Goal: Information Seeking & Learning: Check status

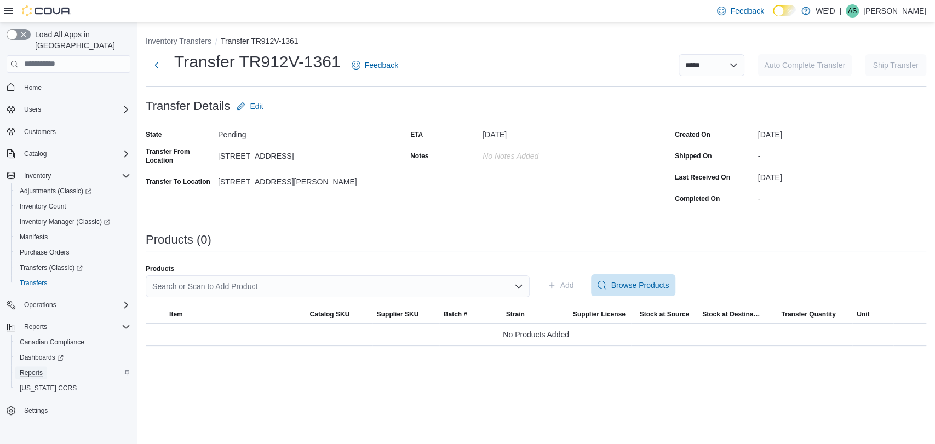
click at [44, 367] on link "Reports" at bounding box center [31, 373] width 32 height 13
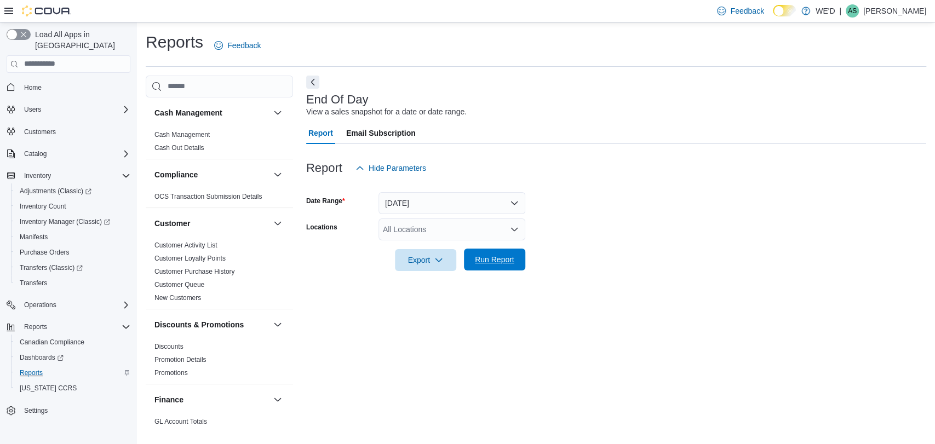
click at [482, 257] on span "Run Report" at bounding box center [494, 259] width 39 height 11
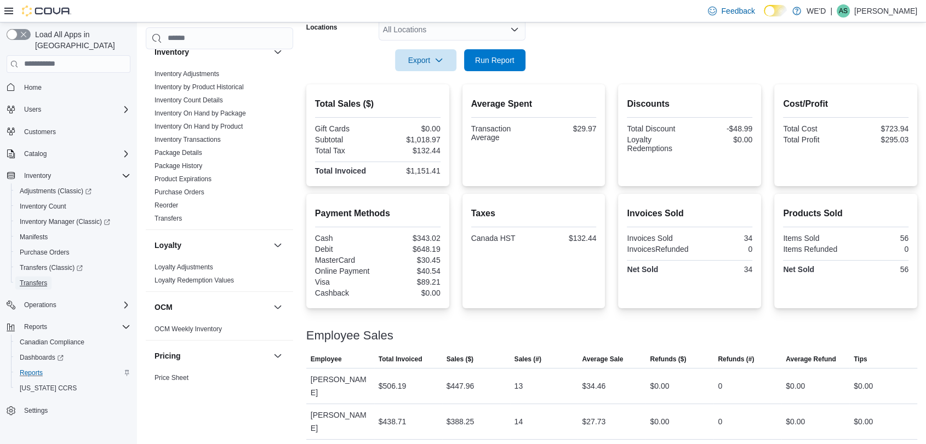
scroll to position [723, 0]
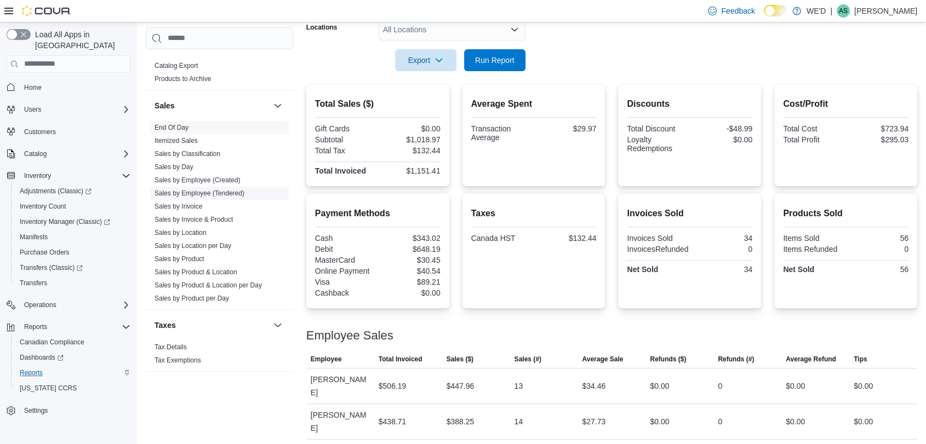
click at [238, 192] on link "Sales by Employee (Tendered)" at bounding box center [200, 194] width 90 height 8
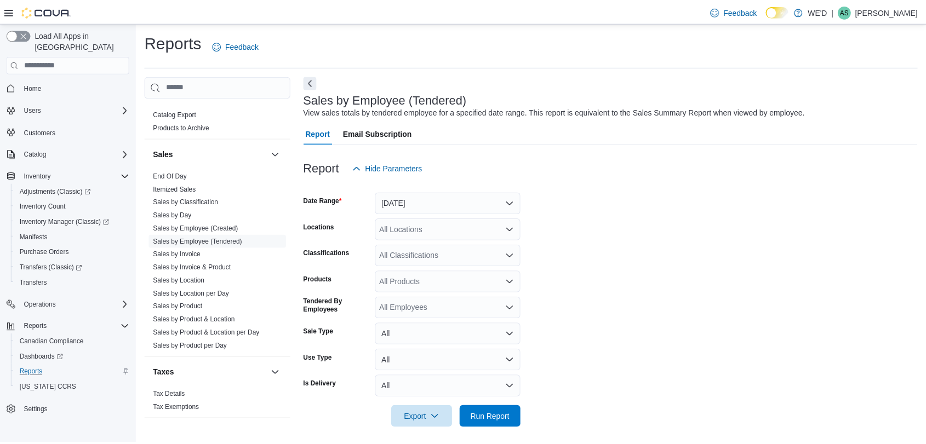
scroll to position [6, 0]
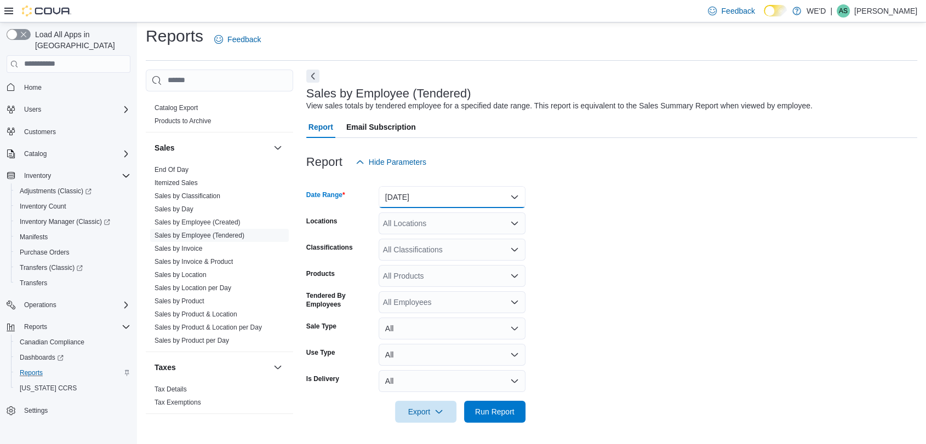
click at [464, 194] on button "Yesterday" at bounding box center [452, 197] width 147 height 22
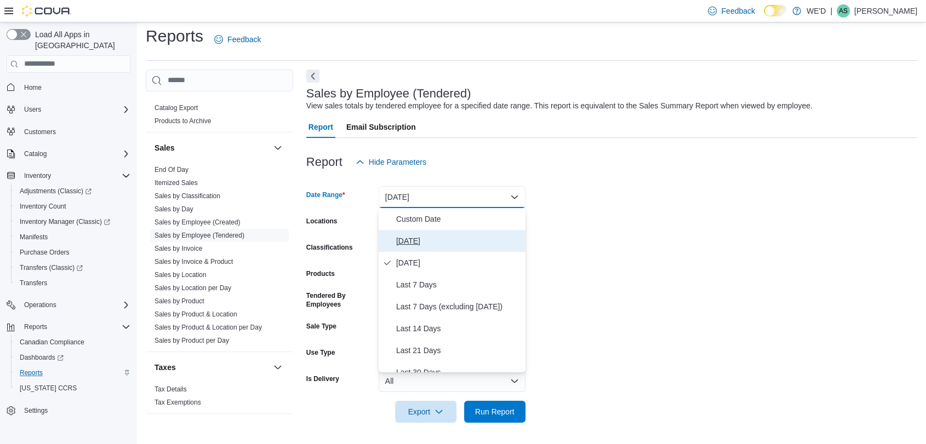
click at [460, 243] on span "Today" at bounding box center [458, 241] width 125 height 13
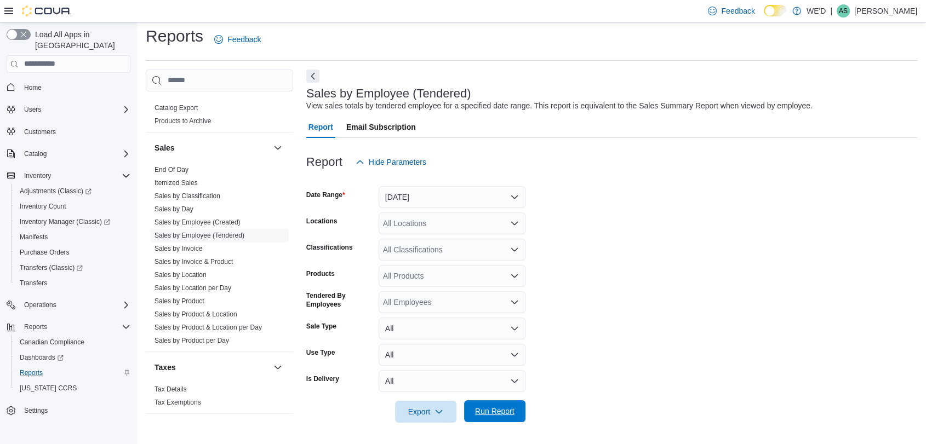
click at [499, 408] on span "Run Report" at bounding box center [494, 411] width 39 height 11
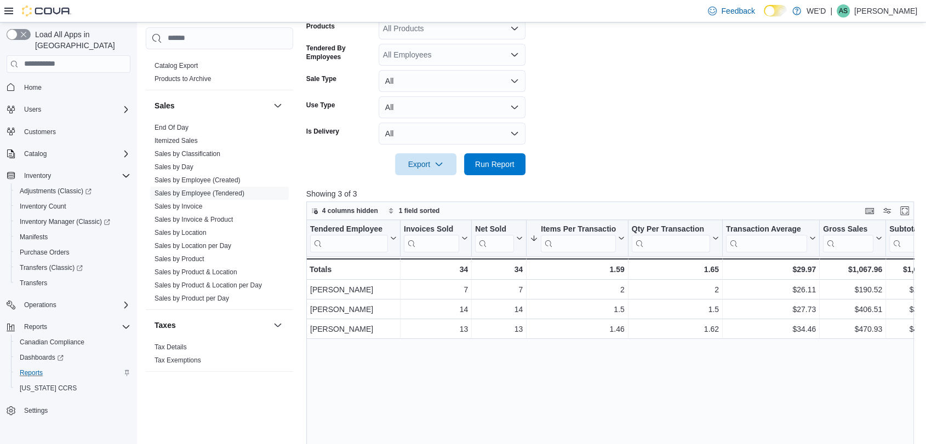
scroll to position [270, 0]
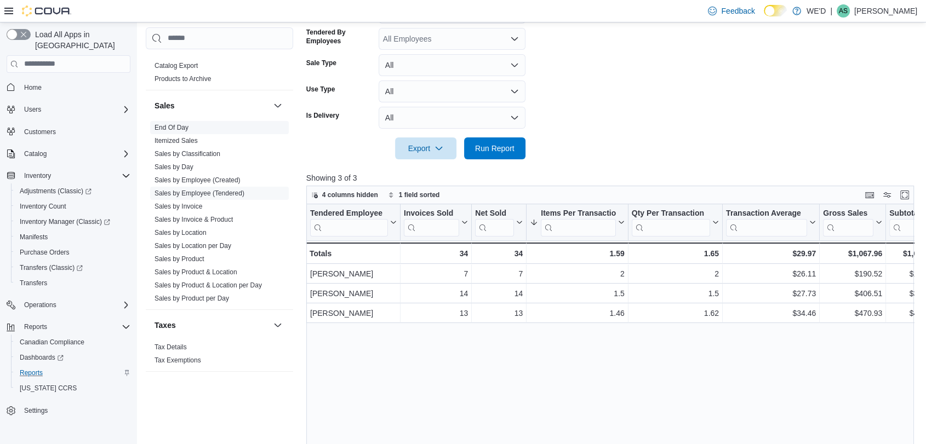
click at [175, 127] on link "End Of Day" at bounding box center [172, 128] width 34 height 8
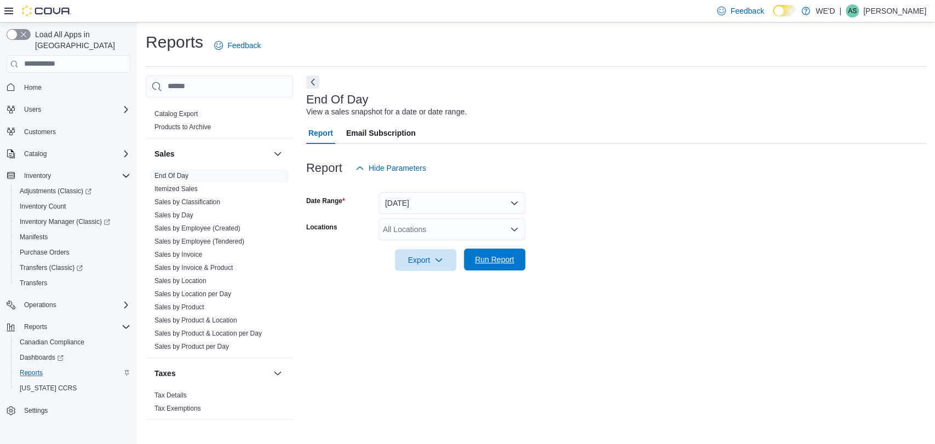
click at [509, 259] on span "Run Report" at bounding box center [494, 259] width 39 height 11
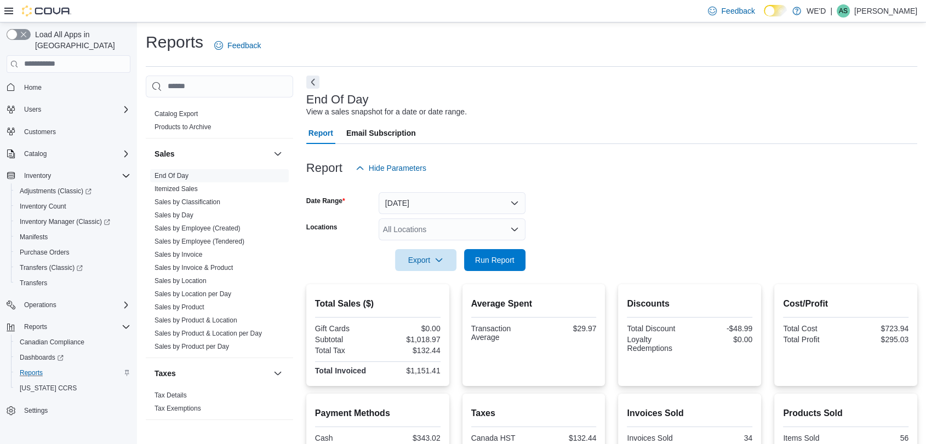
scroll to position [200, 0]
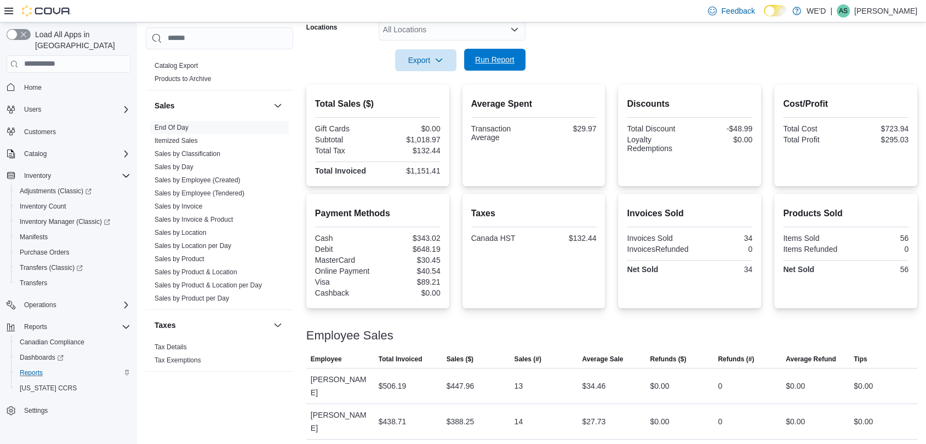
click at [484, 58] on span "Run Report" at bounding box center [494, 59] width 39 height 11
click at [236, 192] on link "Sales by Employee (Tendered)" at bounding box center [200, 194] width 90 height 8
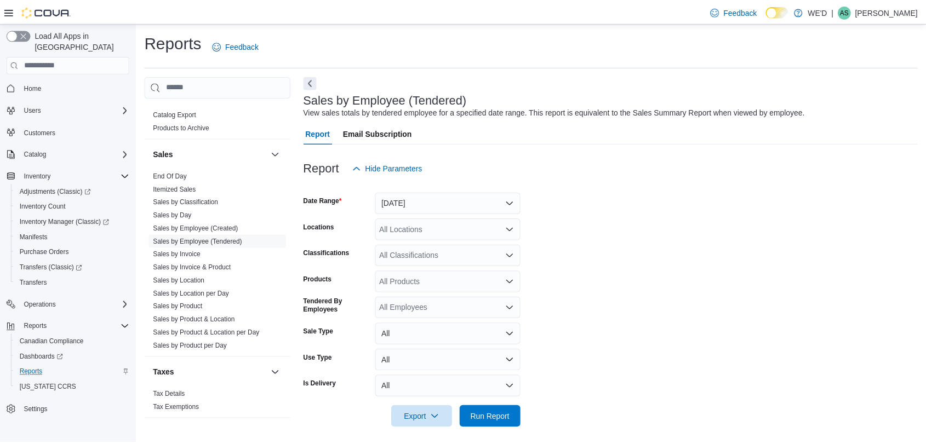
scroll to position [6, 0]
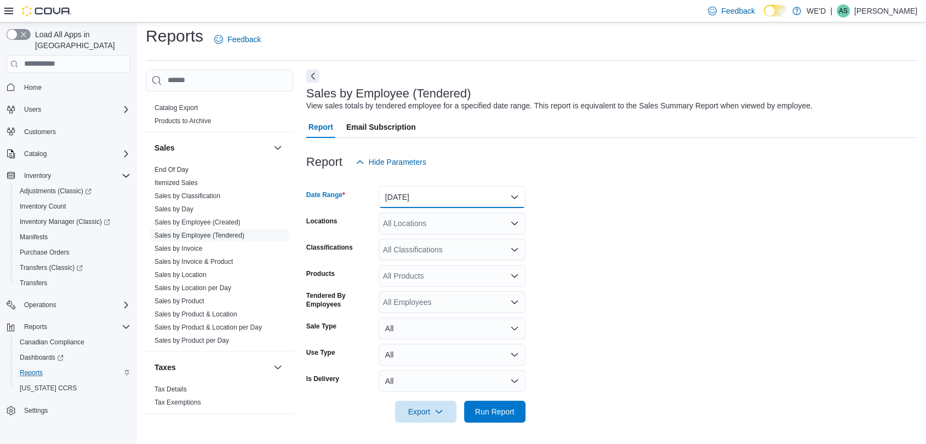
click at [447, 190] on button "Yesterday" at bounding box center [452, 197] width 147 height 22
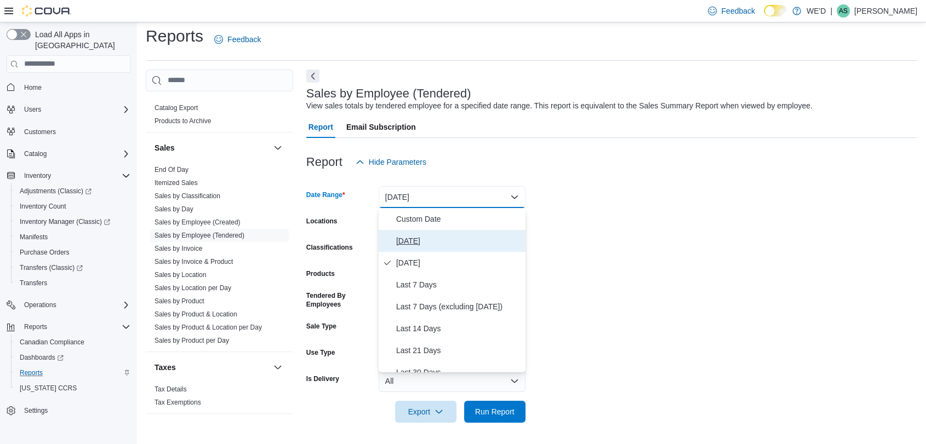
click at [454, 240] on span "Today" at bounding box center [458, 241] width 125 height 13
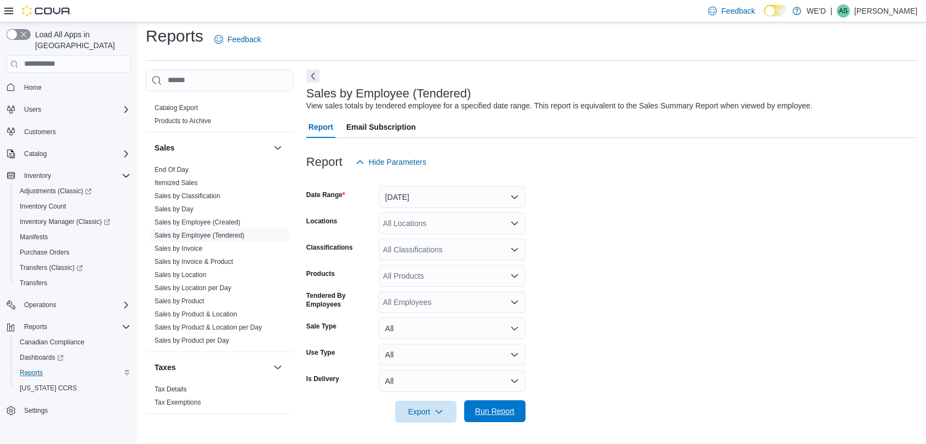
click at [508, 416] on span "Run Report" at bounding box center [494, 411] width 39 height 11
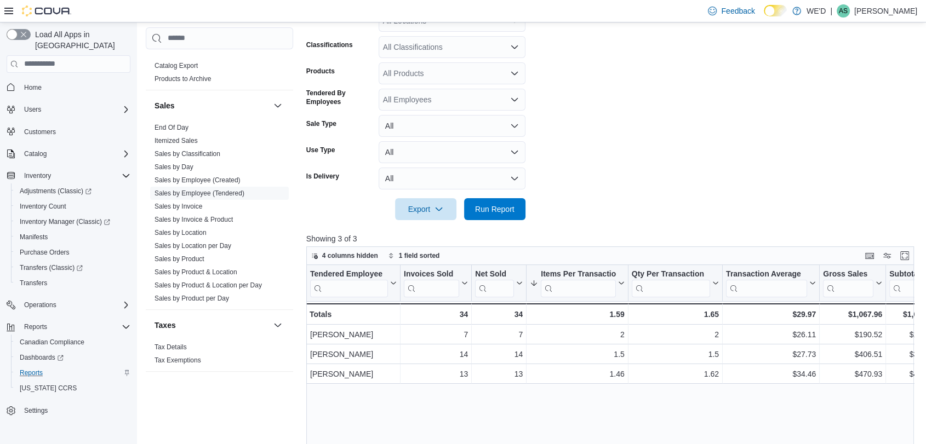
scroll to position [210, 0]
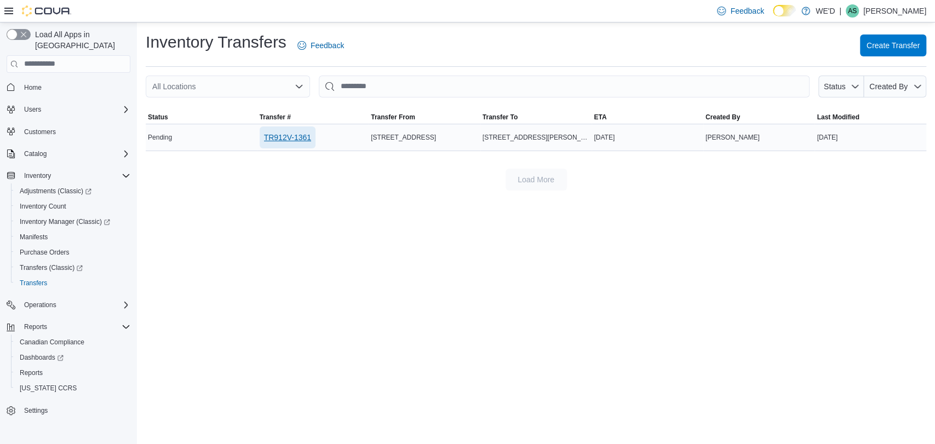
click at [294, 138] on span "TR912V-1361" at bounding box center [287, 137] width 47 height 11
